Goal: Register for event/course

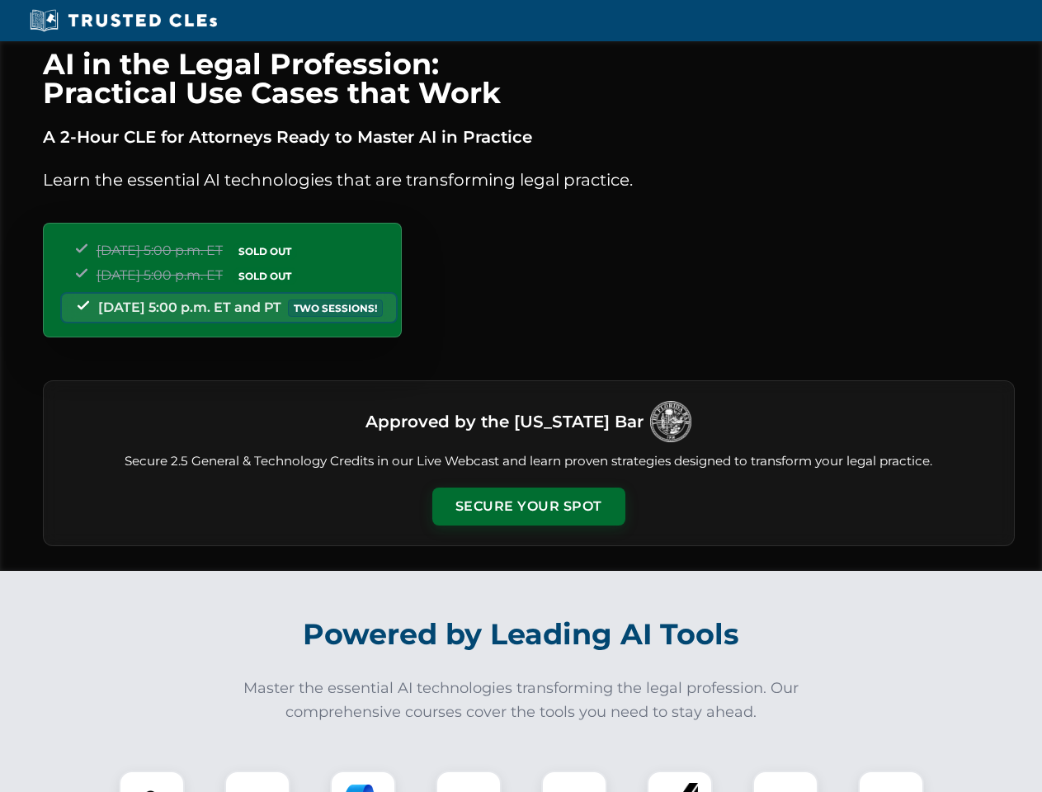
click at [528, 507] on button "Secure Your Spot" at bounding box center [529, 507] width 193 height 38
click at [152, 782] on img at bounding box center [152, 804] width 48 height 48
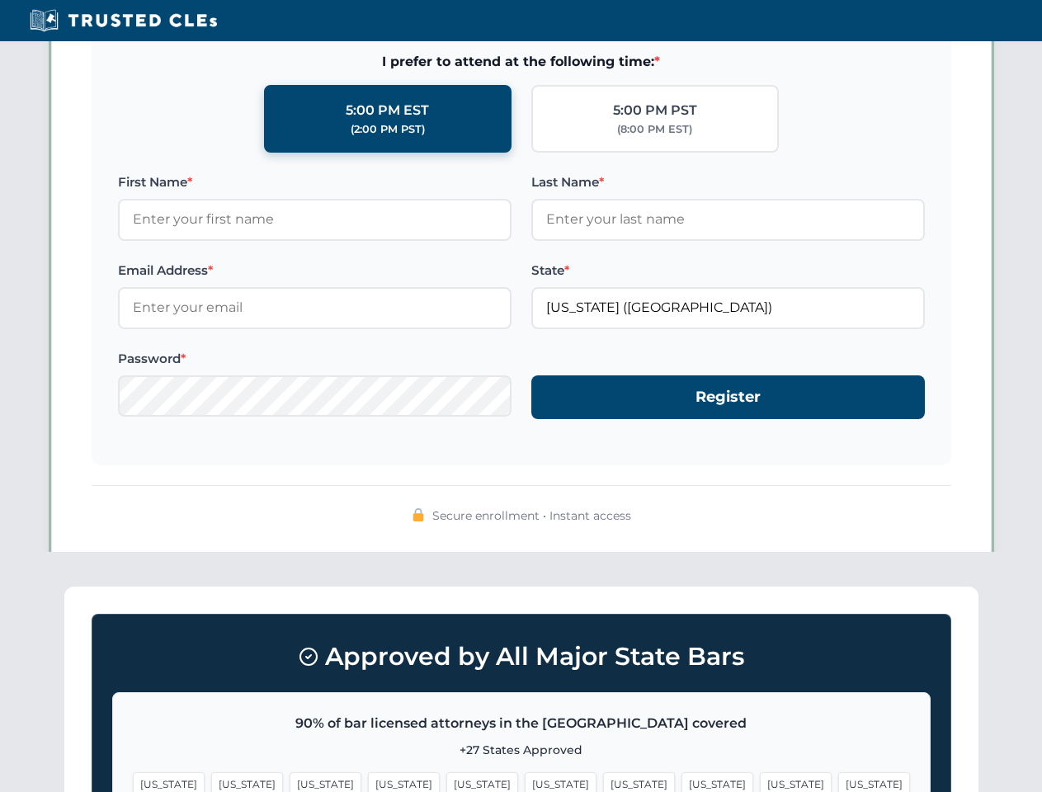
click at [603, 782] on span "[US_STATE]" at bounding box center [639, 785] width 72 height 24
click at [760, 782] on span "[US_STATE]" at bounding box center [796, 785] width 72 height 24
